Goal: Task Accomplishment & Management: Complete application form

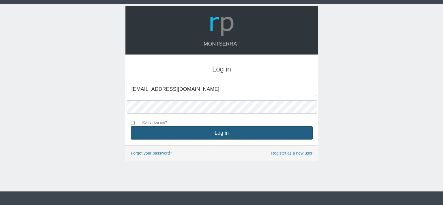
click at [222, 131] on button "Log in" at bounding box center [222, 132] width 182 height 13
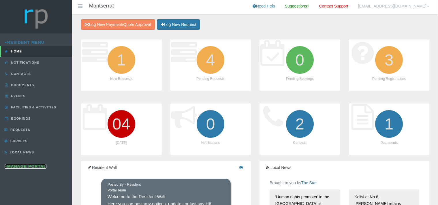
click at [23, 166] on link "Manage Portal" at bounding box center [26, 166] width 42 height 5
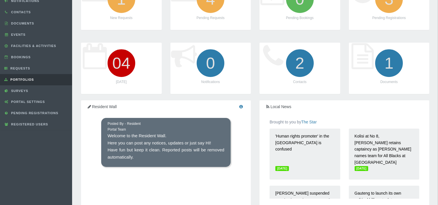
scroll to position [60, 0]
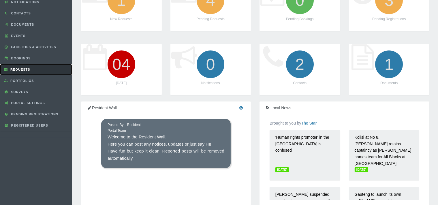
click at [23, 68] on span "Requests" at bounding box center [19, 69] width 21 height 3
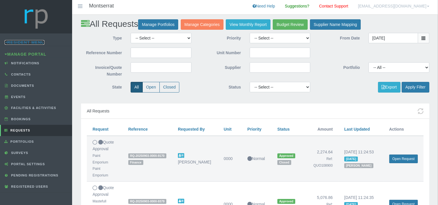
click at [36, 42] on link "Resident Menu" at bounding box center [25, 42] width 40 height 5
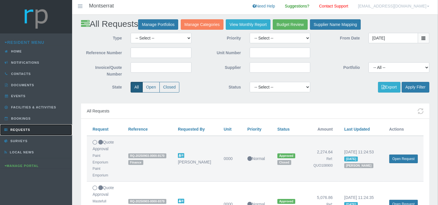
click at [23, 126] on link "Requests" at bounding box center [36, 129] width 72 height 11
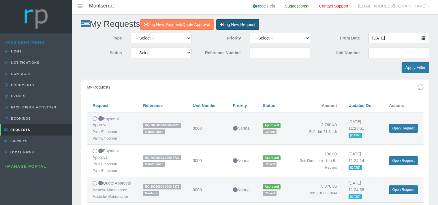
click at [247, 24] on link "Log New Request" at bounding box center [237, 24] width 43 height 11
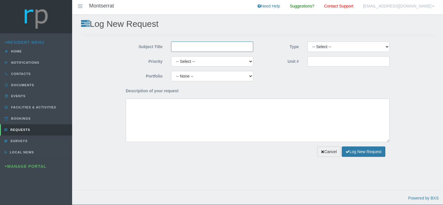
click at [196, 44] on input "Subject Title" at bounding box center [212, 47] width 82 height 10
type input "Picasso Plumbing"
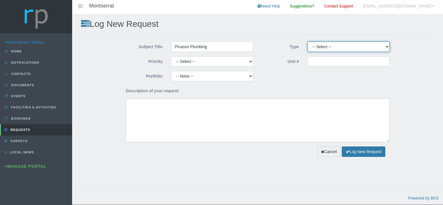
click at [308, 42] on select "-- Select -- Complaint Compliment Enquiry Request for maintenance Other (not li…" at bounding box center [349, 47] width 82 height 10
select select "PAYMENT"
click option "Payment Approval" at bounding box center [0, 0] width 0 height 0
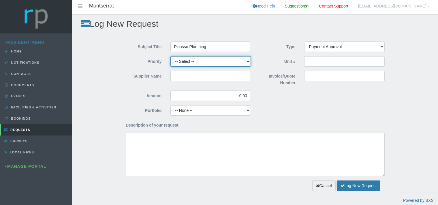
click at [171, 56] on select "-- Select -- High Low Normal" at bounding box center [211, 61] width 81 height 10
select select "MEDIUM"
click option "Normal" at bounding box center [0, 0] width 0 height 0
click at [188, 76] on input "Supplier Name" at bounding box center [211, 76] width 81 height 10
drag, startPoint x: 211, startPoint y: 47, endPoint x: 172, endPoint y: 46, distance: 39.0
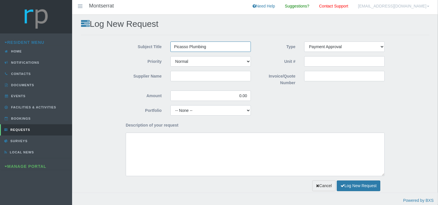
click at [172, 46] on input "Picasso Plumbing" at bounding box center [211, 47] width 81 height 10
click at [188, 78] on input "Supplier Name" at bounding box center [211, 76] width 81 height 10
paste input "Picasso Plumbing"
type input "Picasso Plumbing"
click at [309, 75] on input "Invoice/Quote Number" at bounding box center [344, 76] width 81 height 10
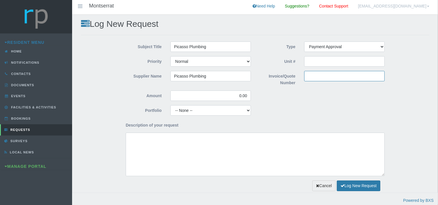
paste input "INV-0034846"
type input "INV-0034846"
drag, startPoint x: 246, startPoint y: 96, endPoint x: 237, endPoint y: 96, distance: 9.3
click at [237, 96] on input "0.00" at bounding box center [211, 96] width 81 height 10
type input "1,780.89"
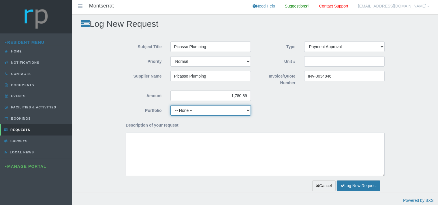
click at [171, 105] on select "-- None -- Aesthetics Chairperson Communication Compliance / Rules and Regulati…" at bounding box center [211, 110] width 81 height 10
select select "MAINT"
click option "Maintenance" at bounding box center [0, 0] width 0 height 0
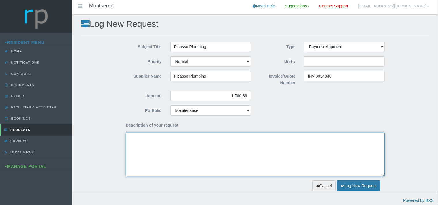
click at [160, 157] on textarea "Description of your request" at bounding box center [255, 155] width 259 height 44
click at [253, 144] on textarea "Dear Trustees, We kindly request payment approval for the attached invoice for …" at bounding box center [255, 155] width 259 height 44
paste textarea "Chopped open a section of the wall to replace the"
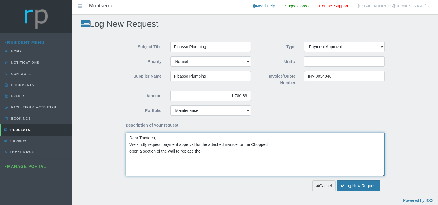
click at [129, 151] on textarea "Dear Trustees, We kindly request payment approval for the attached invoice for …" at bounding box center [255, 155] width 259 height 44
click at [340, 143] on textarea "Dear Trustees, We kindly request payment approval for the attached invoice for …" at bounding box center [255, 155] width 259 height 44
paste textarea "waste pipe"
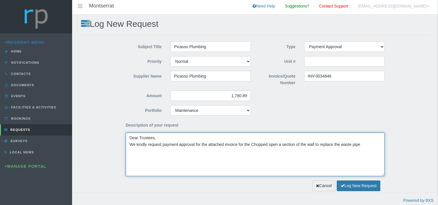
click at [250, 144] on textarea "Dear Trustees, We kindly request payment approval for the attached invoice for …" at bounding box center [255, 155] width 259 height 44
click at [355, 145] on textarea "Dear Trustees, We kindly request payment approval for the attached invoice for …" at bounding box center [255, 155] width 259 height 44
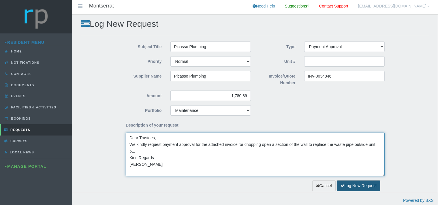
type textarea "Dear Trustees, We kindly request payment approval for the attached invoice for …"
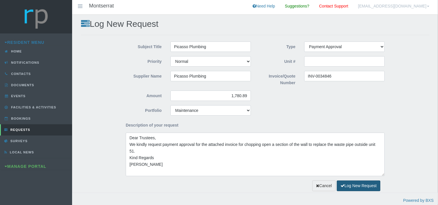
click at [344, 185] on button "Log New Request" at bounding box center [359, 186] width 44 height 11
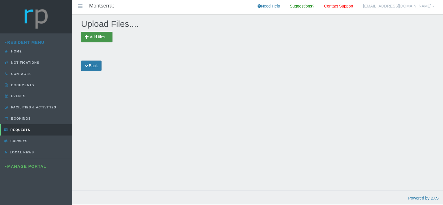
click at [105, 37] on span "Add files..." at bounding box center [99, 37] width 19 height 5
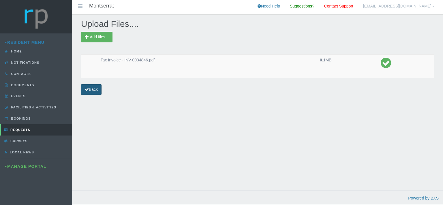
click at [96, 91] on link "Back" at bounding box center [91, 89] width 20 height 11
